Goal: Find specific page/section: Find specific page/section

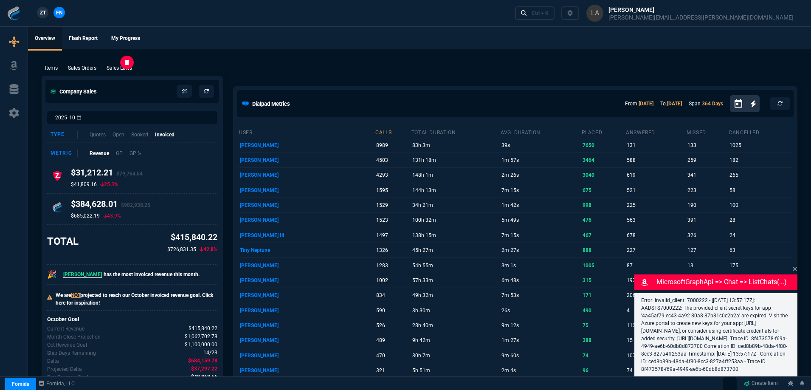
click at [117, 70] on p "Sales Lines" at bounding box center [119, 68] width 25 height 8
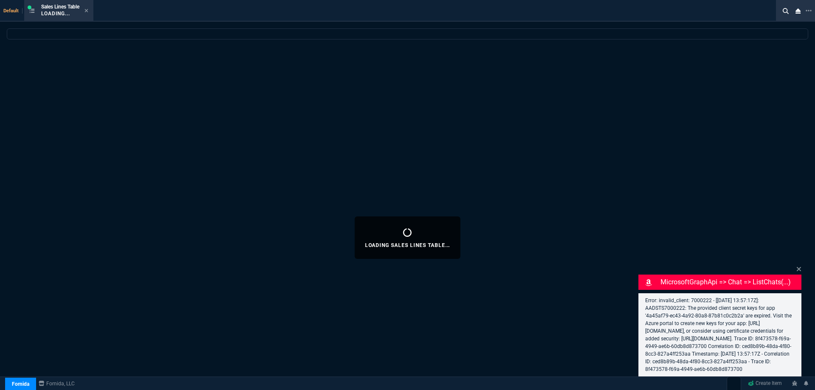
select select
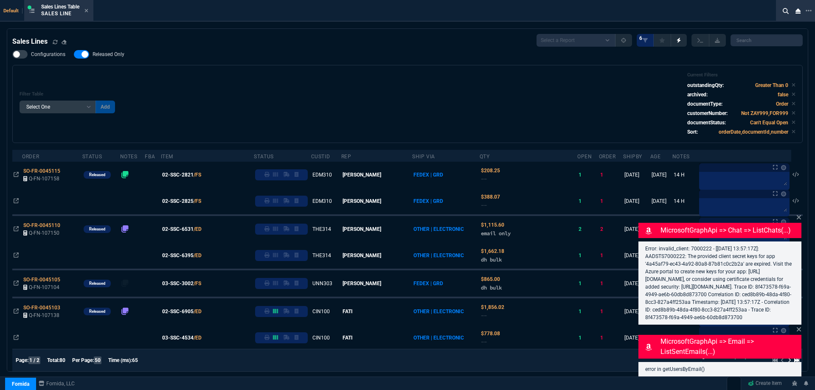
drag, startPoint x: 798, startPoint y: 262, endPoint x: 136, endPoint y: 92, distance: 684.0
click at [798, 262] on div "Error: invalid_client: 7000222 - [[DATE] 13:57:17Z]: AADSTS7000222: The provide…" at bounding box center [719, 283] width 163 height 83
click at [797, 214] on icon at bounding box center [798, 217] width 5 height 7
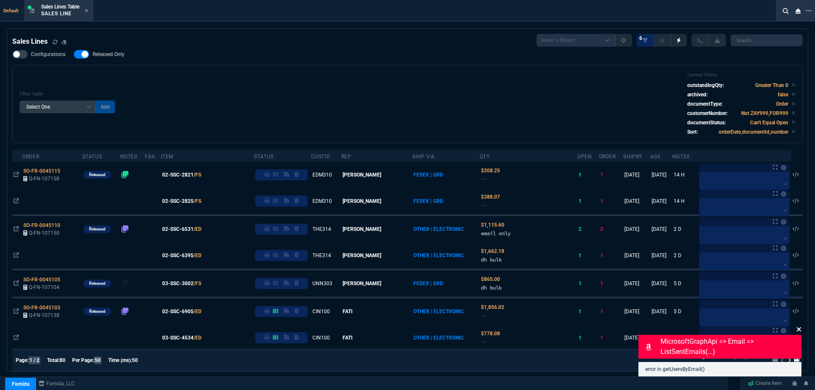
click at [799, 331] on icon at bounding box center [799, 329] width 4 height 4
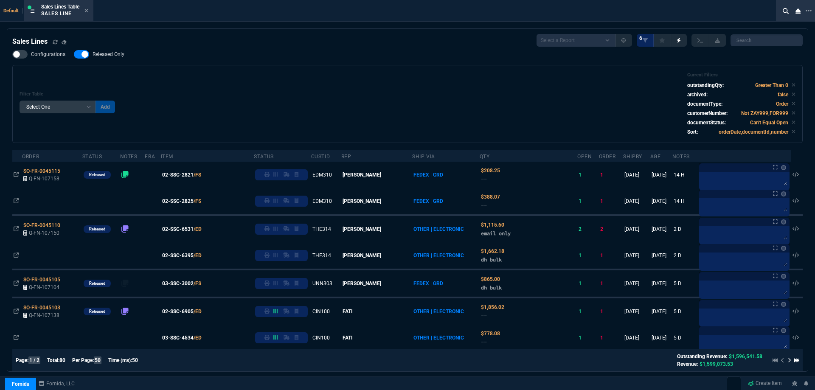
click at [489, 118] on div "Filter Table Select One Add Filter () Age () ATS () Cond (itemVariantCode) Cust…" at bounding box center [408, 104] width 776 height 64
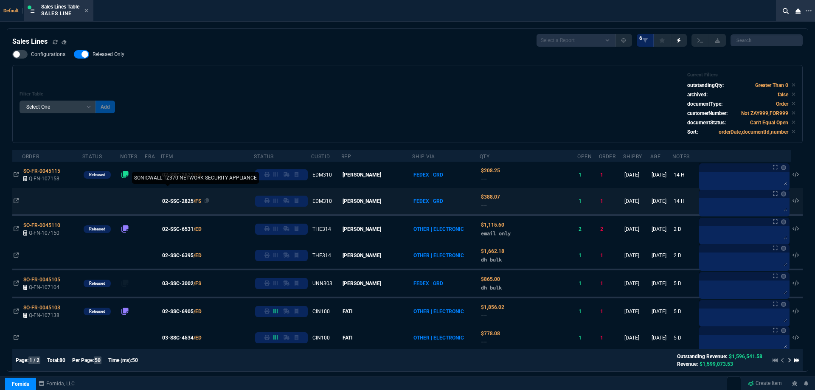
click at [187, 201] on span "02-SSC-2825" at bounding box center [177, 201] width 31 height 8
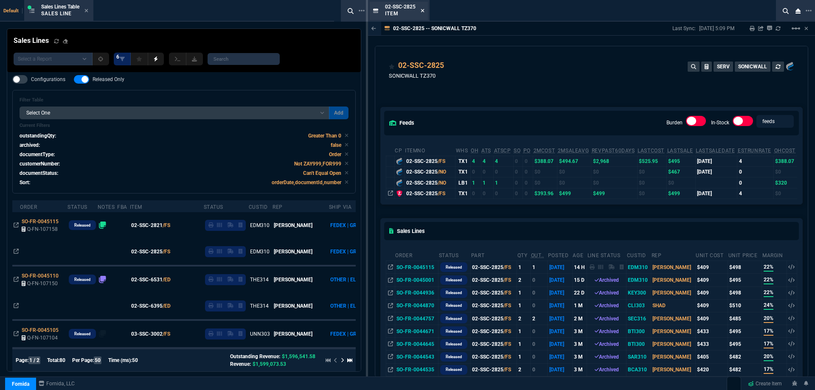
click at [424, 9] on icon at bounding box center [423, 10] width 4 height 5
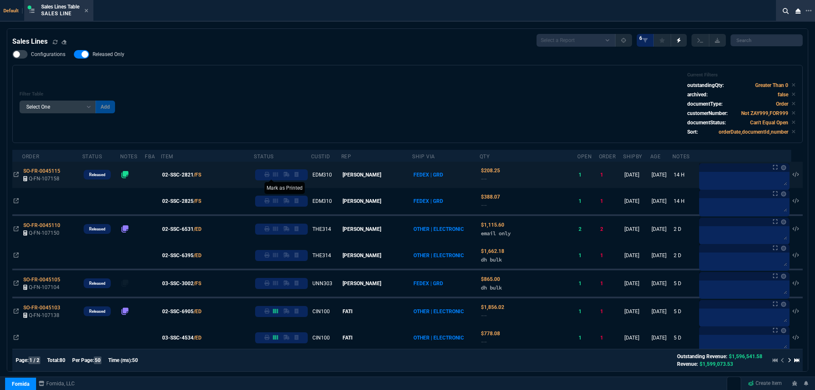
click at [270, 175] on icon at bounding box center [266, 174] width 5 height 5
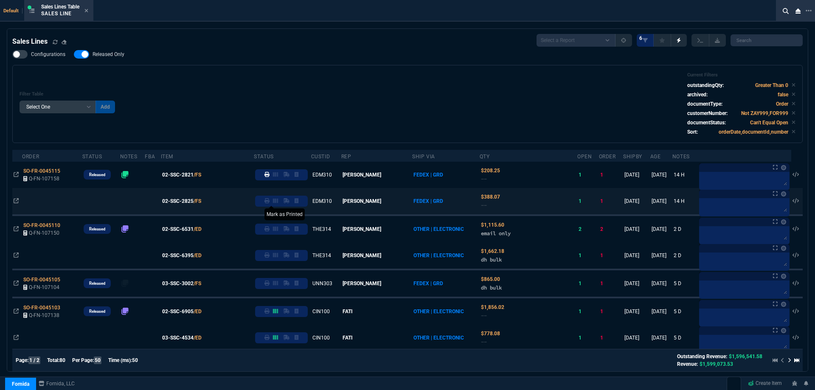
click at [270, 201] on icon at bounding box center [266, 200] width 5 height 5
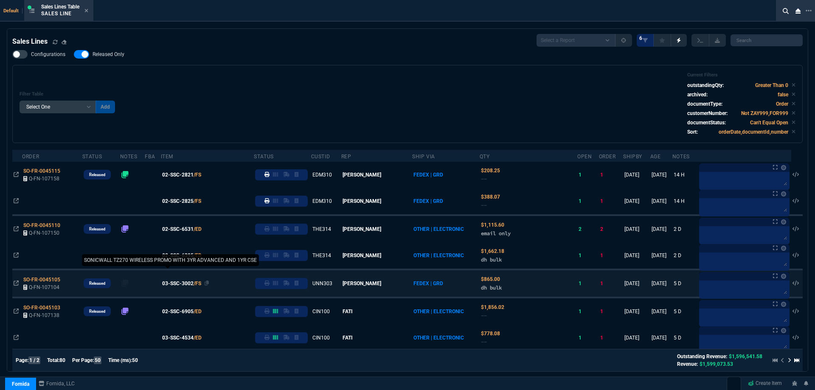
click at [184, 286] on span "03-SSC-3002" at bounding box center [177, 284] width 31 height 8
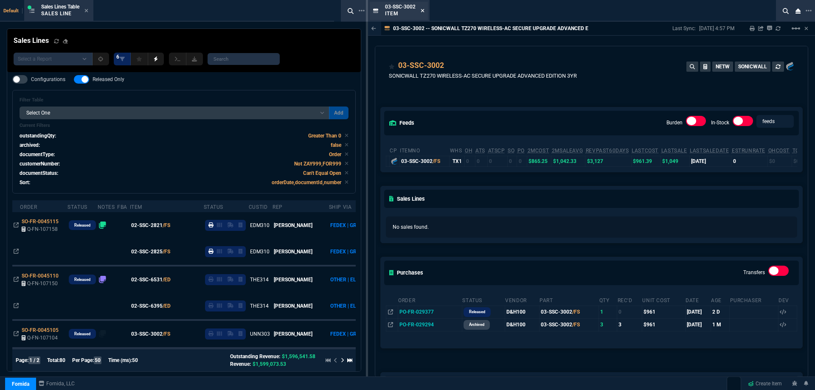
click at [423, 12] on icon at bounding box center [423, 10] width 4 height 5
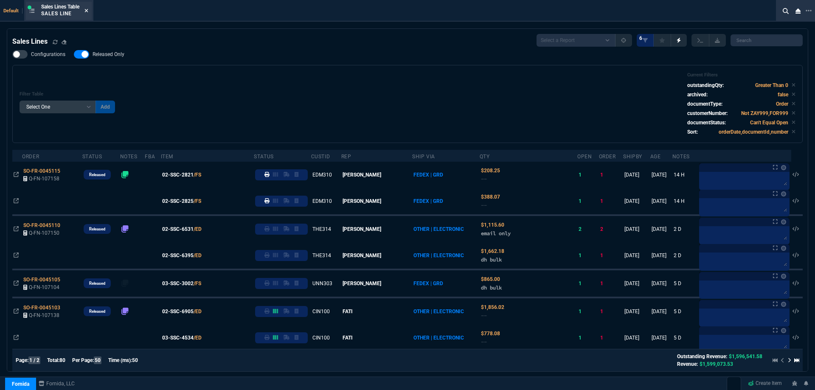
click at [88, 11] on icon at bounding box center [86, 10] width 4 height 5
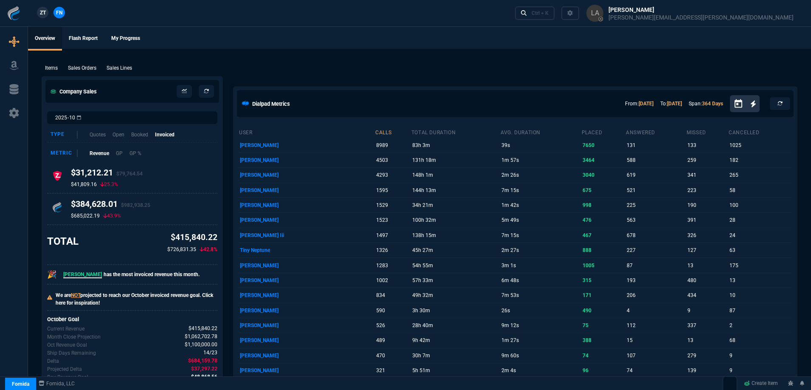
click at [46, 11] on span "ZT" at bounding box center [43, 13] width 6 height 8
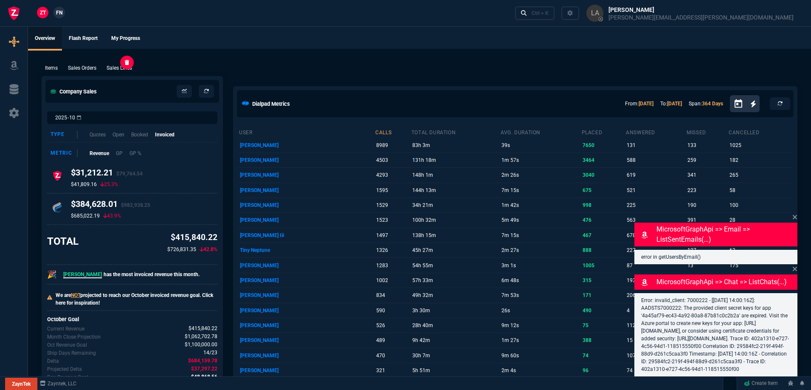
click at [124, 70] on p "Sales Lines" at bounding box center [119, 68] width 25 height 8
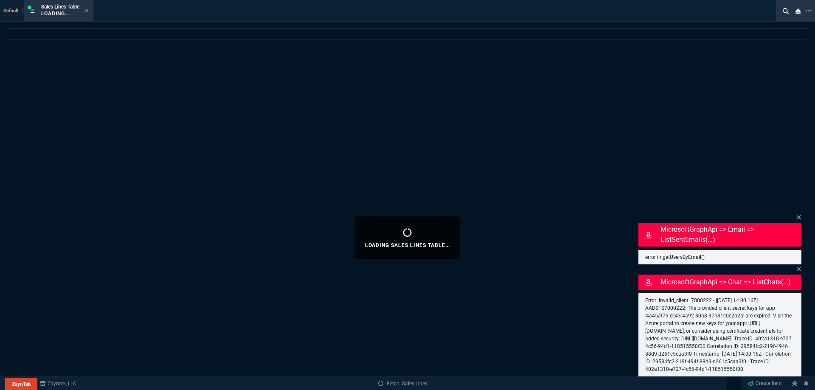
select select
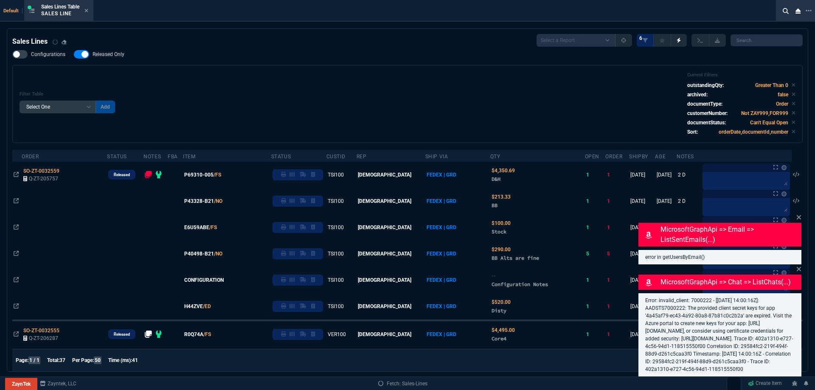
click at [116, 59] on nx-fornida-field-switch-one "Released Only" at bounding box center [103, 56] width 59 height 8
click at [273, 92] on div "Filter Table Select One Add Filter () Age () ATS () Cond (itemVariantCode) Cust…" at bounding box center [408, 104] width 776 height 64
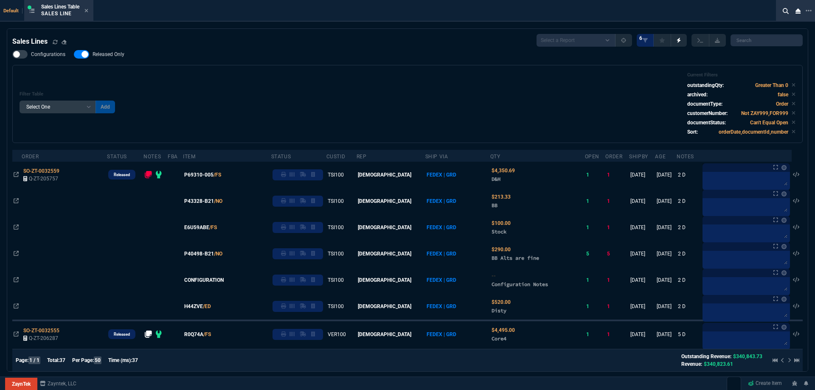
click at [100, 57] on span "Released Only" at bounding box center [109, 54] width 32 height 7
click at [74, 55] on input "Released Only" at bounding box center [73, 54] width 0 height 0
checkbox input "false"
click at [235, 82] on div "Filter Table Select One Add Filter () Age () ATS () Cond (itemVariantCode) Cust…" at bounding box center [408, 104] width 776 height 64
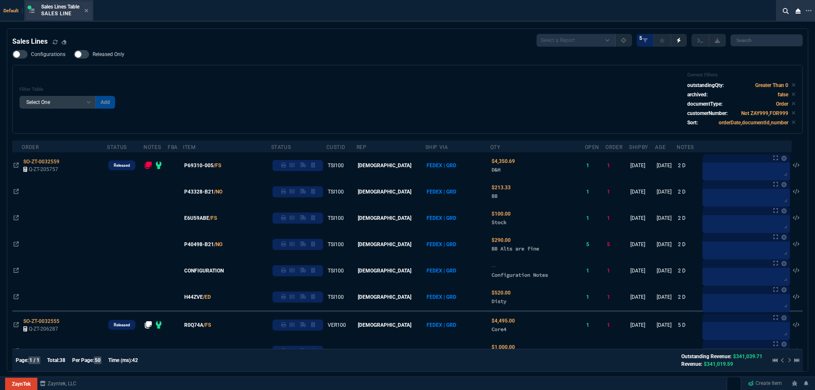
click at [90, 11] on div "Sales Lines Table Sales Line" at bounding box center [59, 11] width 66 height 18
click at [88, 11] on icon at bounding box center [86, 10] width 3 height 3
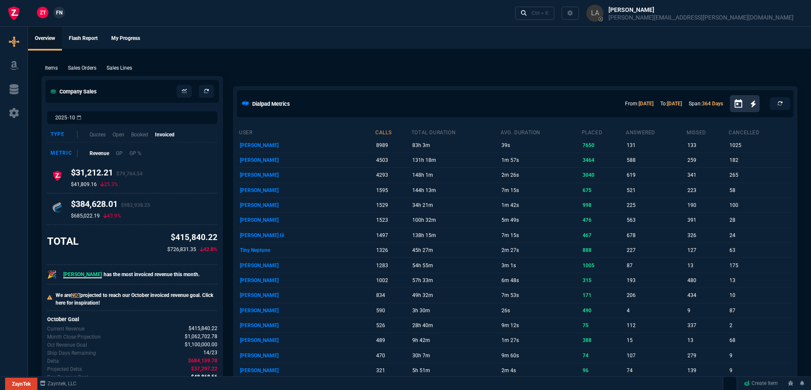
click at [275, 33] on ul "Overview Flash Report My Progress" at bounding box center [419, 38] width 783 height 22
click at [113, 67] on p "Sales Lines" at bounding box center [119, 68] width 25 height 8
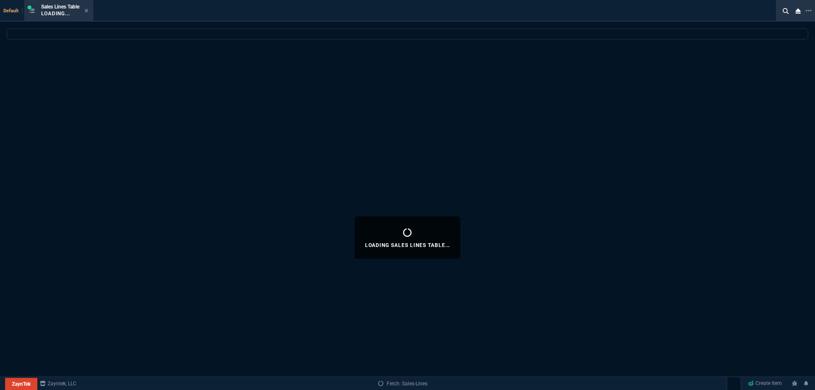
select select
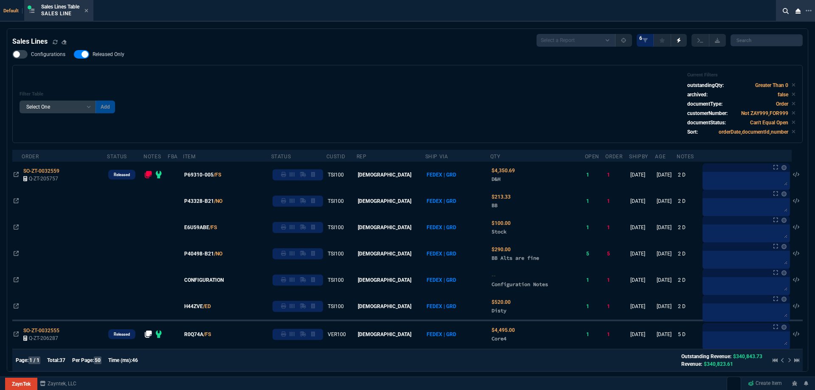
click at [101, 52] on span "Released Only" at bounding box center [109, 54] width 32 height 7
click at [74, 54] on input "Released Only" at bounding box center [73, 54] width 0 height 0
checkbox input "false"
click at [231, 76] on div "Filter Table Select One Add Filter () Age () ATS () Cond (itemVariantCode) Cust…" at bounding box center [408, 104] width 776 height 64
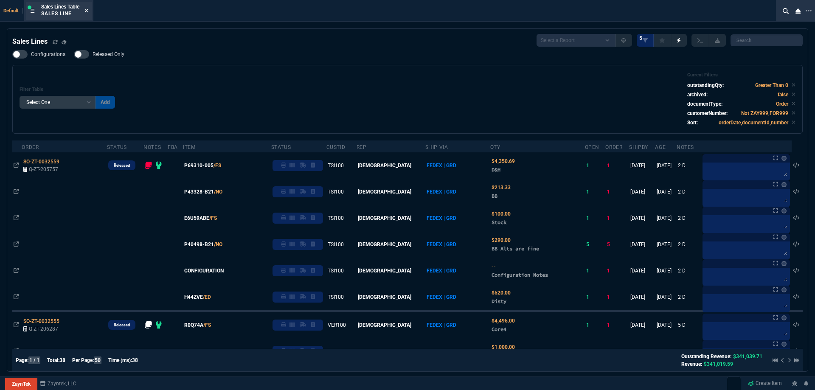
click at [88, 11] on icon at bounding box center [86, 10] width 4 height 5
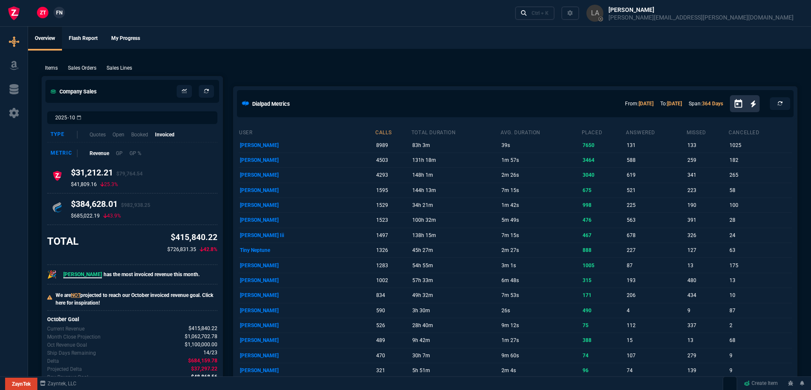
click at [56, 15] on span "FN" at bounding box center [59, 13] width 6 height 8
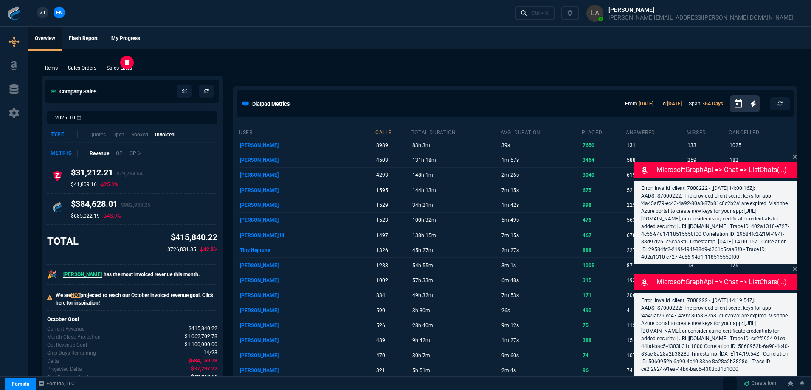
click at [112, 64] on p "Sales Lines" at bounding box center [119, 68] width 25 height 8
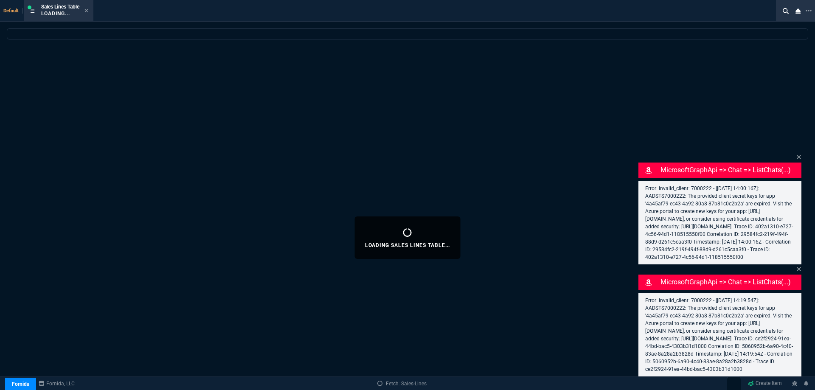
select select
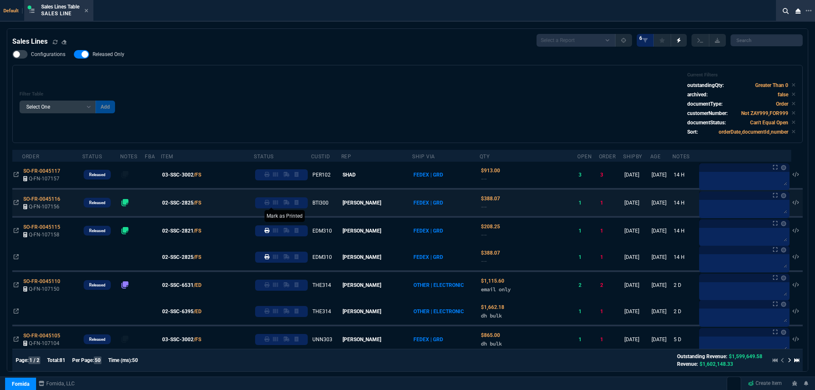
click at [270, 201] on icon at bounding box center [266, 202] width 5 height 5
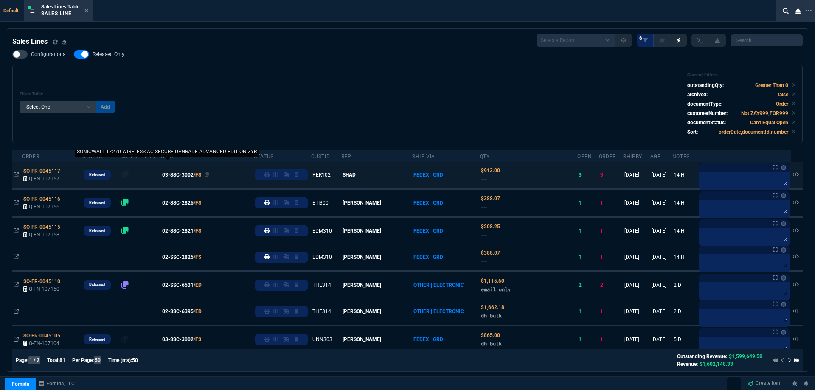
click at [189, 177] on span "03-SSC-3002" at bounding box center [177, 175] width 31 height 8
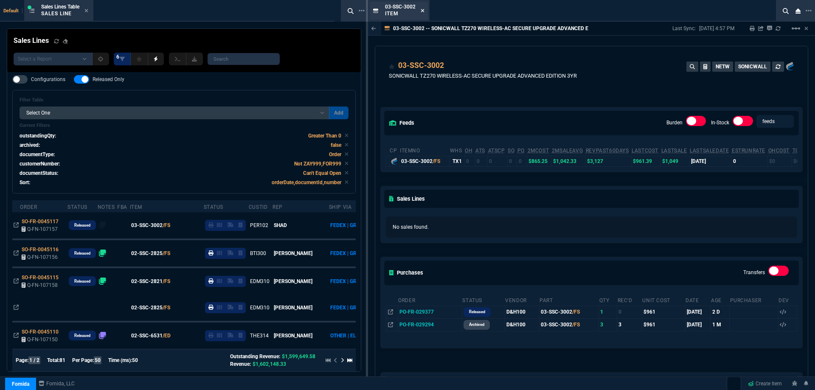
click at [424, 11] on icon at bounding box center [423, 10] width 4 height 5
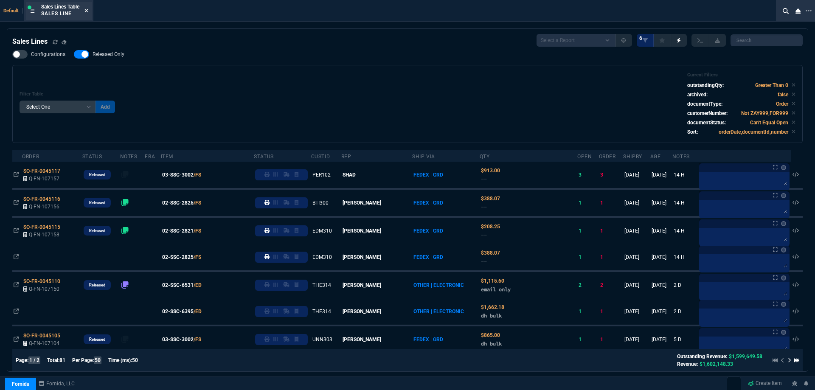
click at [88, 10] on icon at bounding box center [86, 10] width 4 height 5
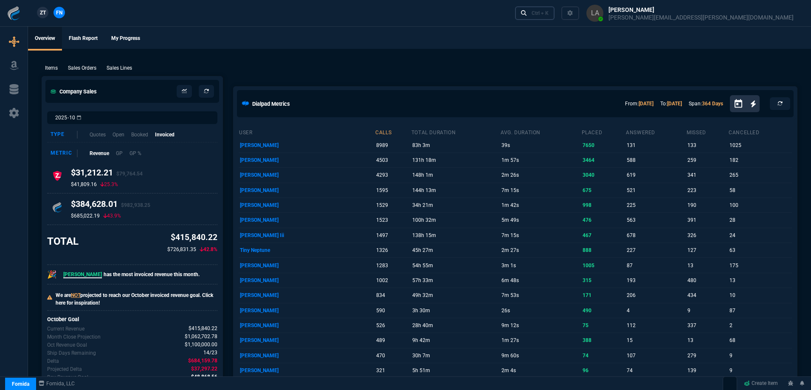
click at [555, 20] on link "Ctrl + K" at bounding box center [535, 12] width 40 height 13
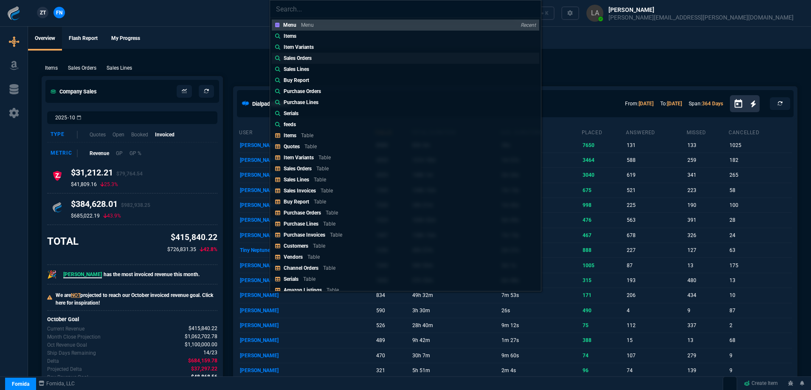
click at [309, 55] on p "Sales Orders" at bounding box center [298, 58] width 28 height 8
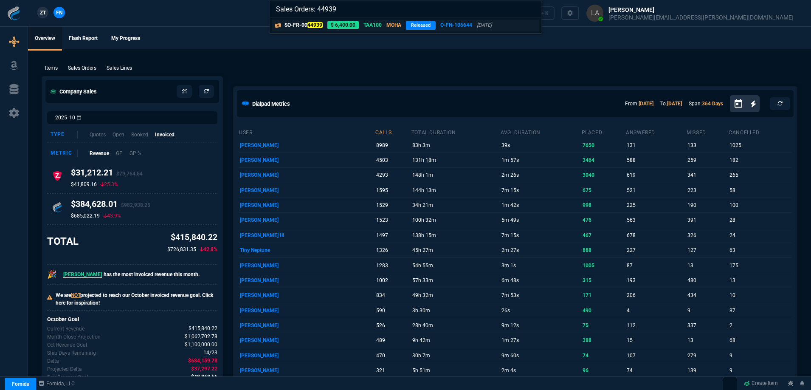
type input "Sales Orders: 44939"
click at [312, 28] on p "SO-FR-00 44939" at bounding box center [303, 25] width 38 height 8
